Goal: Information Seeking & Learning: Learn about a topic

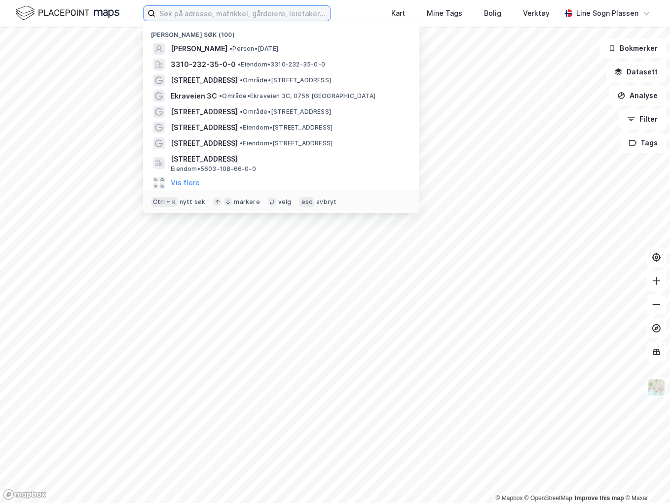
click at [241, 15] on input at bounding box center [242, 13] width 175 height 15
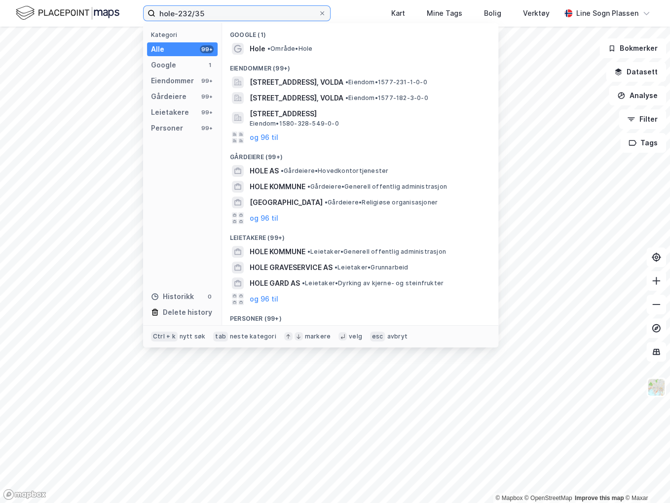
type input "hole-232/35"
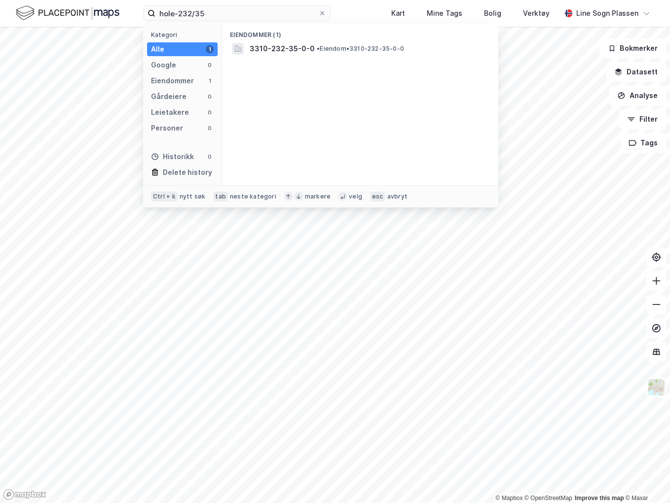
click at [283, 37] on div "Eiendommer (1)" at bounding box center [360, 32] width 276 height 18
click at [297, 51] on span "3310-232-35-0-0" at bounding box center [282, 49] width 65 height 12
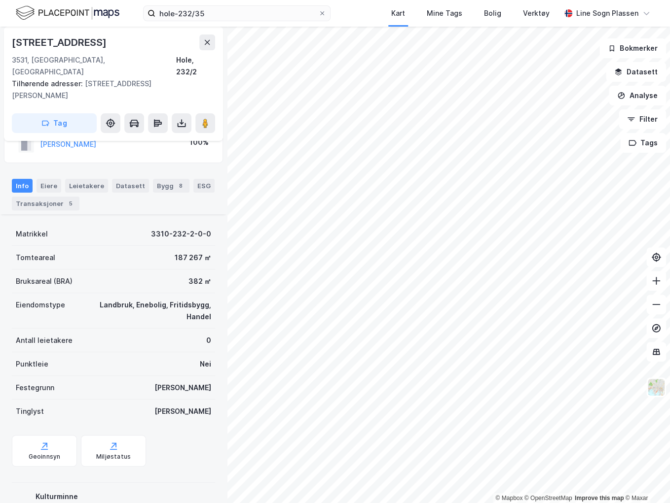
scroll to position [69, 0]
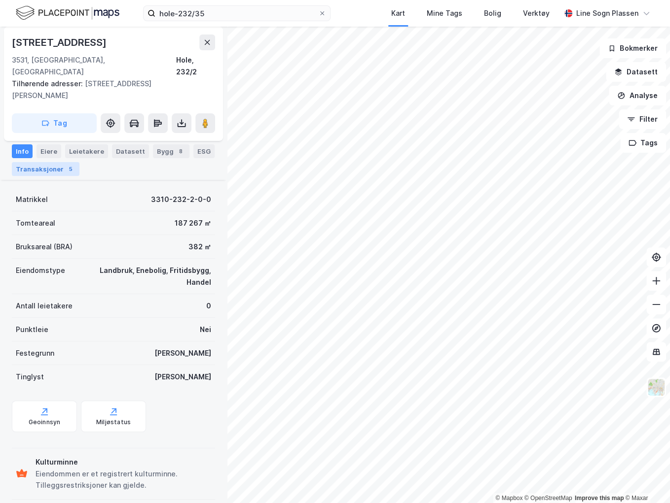
click at [54, 166] on div "Transaksjoner 5" at bounding box center [46, 169] width 68 height 14
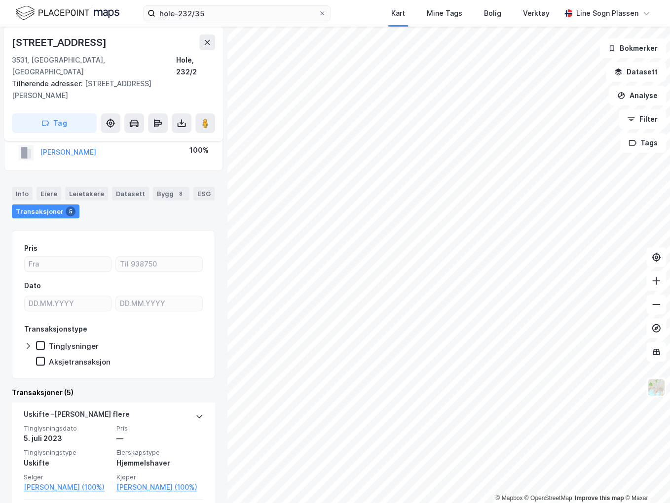
scroll to position [79, 0]
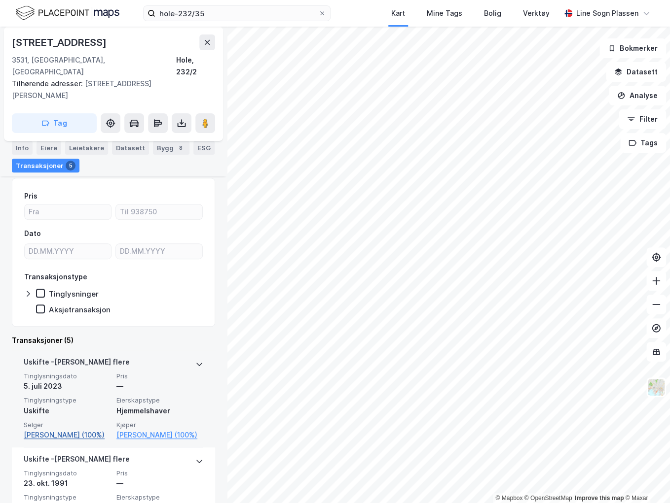
click at [64, 429] on link "[PERSON_NAME] (100%)" at bounding box center [67, 435] width 87 height 12
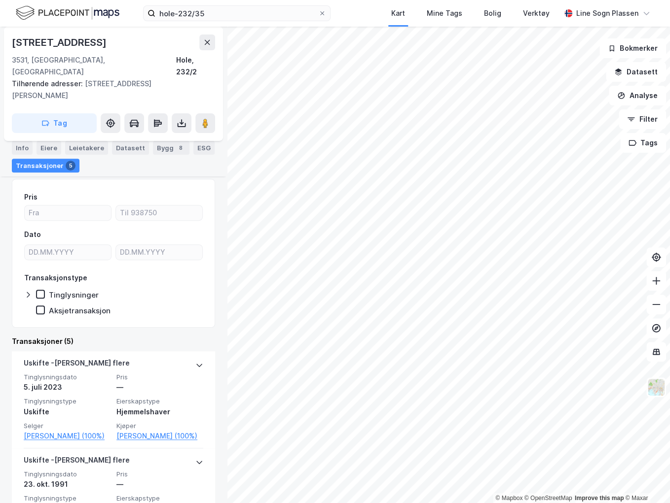
scroll to position [158, 0]
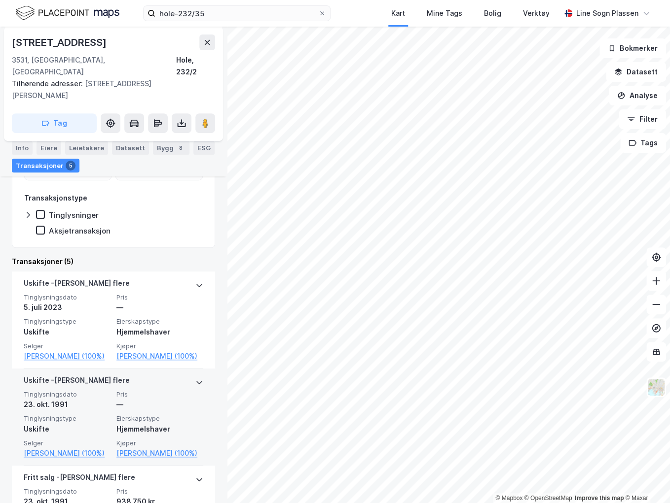
click at [203, 369] on div "© Mapbox © OpenStreetMap Improve this map © [STREET_ADDRESS], [STREET_ADDRESS] …" at bounding box center [335, 265] width 670 height 477
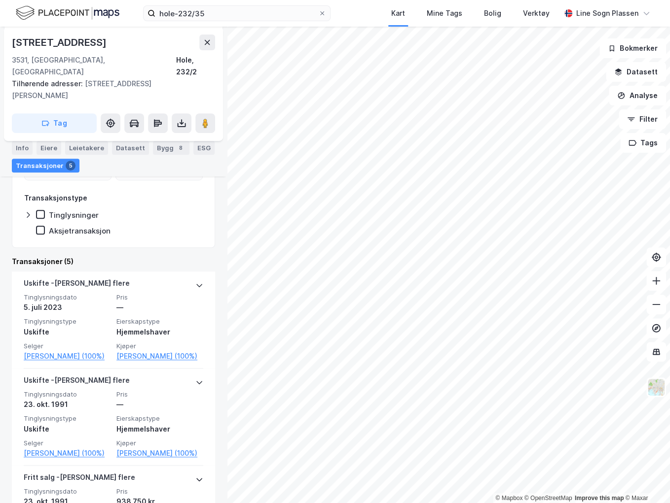
click at [450, 0] on html "hole-232/35 Kart Mine Tags Bolig Verktøy Line Sogn Plassen © Mapbox © OpenStree…" at bounding box center [335, 251] width 670 height 503
click at [549, 0] on html "hole-232/35 Kart Mine Tags Bolig Verktøy Line Sogn Plassen © Mapbox © OpenStree…" at bounding box center [335, 251] width 670 height 503
click at [219, 415] on div "© Mapbox © OpenStreetMap Improve this map © [STREET_ADDRESS], [STREET_ADDRESS] …" at bounding box center [335, 265] width 670 height 477
click at [223, 452] on div "© Mapbox © OpenStreetMap Improve this map © [STREET_ADDRESS], [STREET_ADDRESS] …" at bounding box center [335, 265] width 670 height 477
